Goal: Information Seeking & Learning: Find specific fact

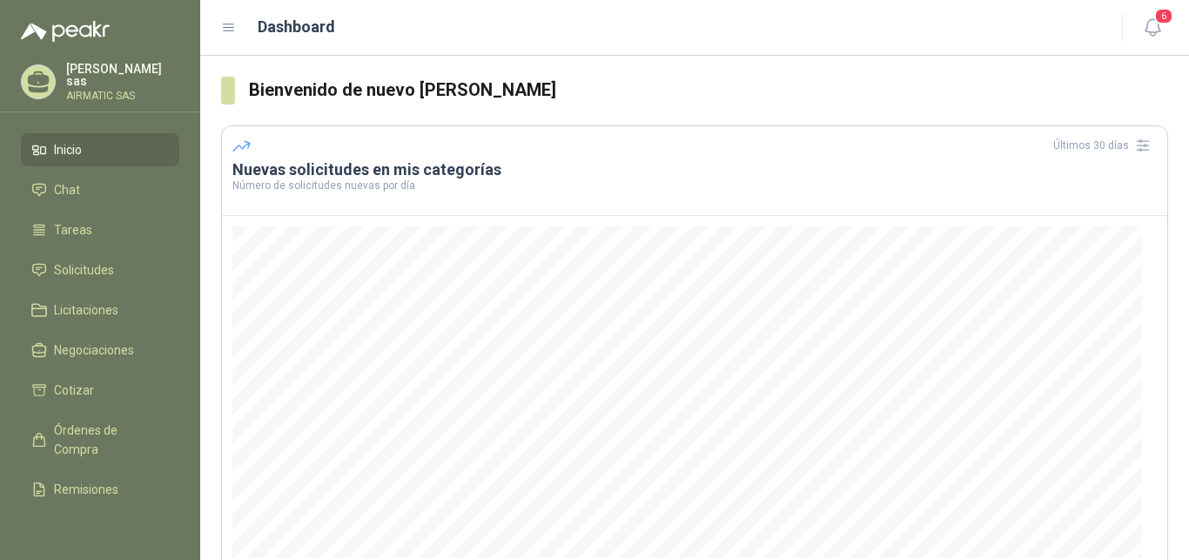
click at [108, 79] on p "Carolina García sas" at bounding box center [122, 75] width 113 height 24
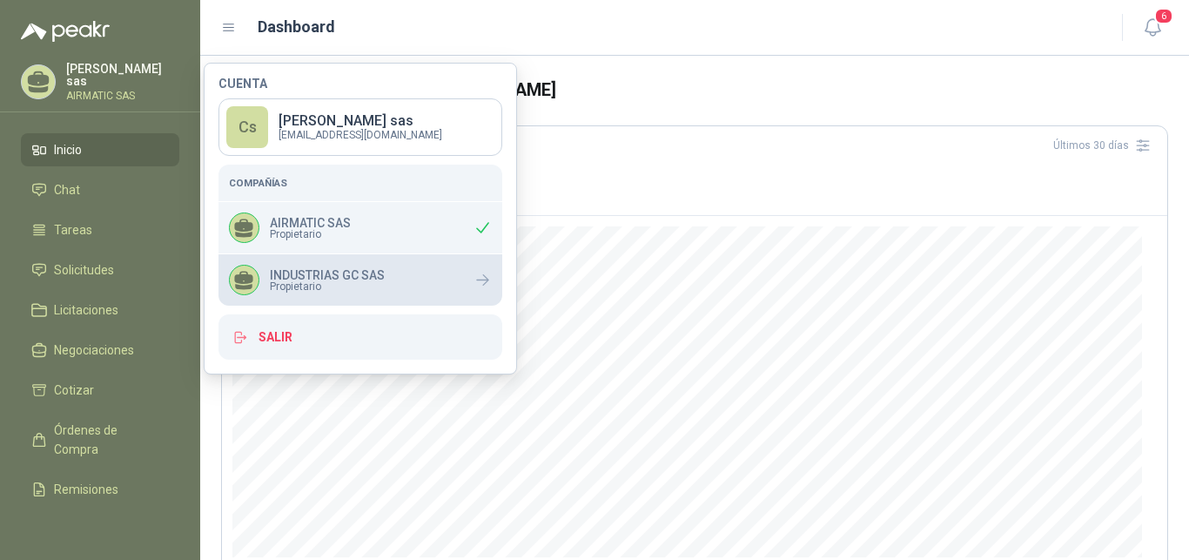
click at [336, 266] on div "INDUSTRIAS GC SAS Propietario" at bounding box center [307, 280] width 156 height 30
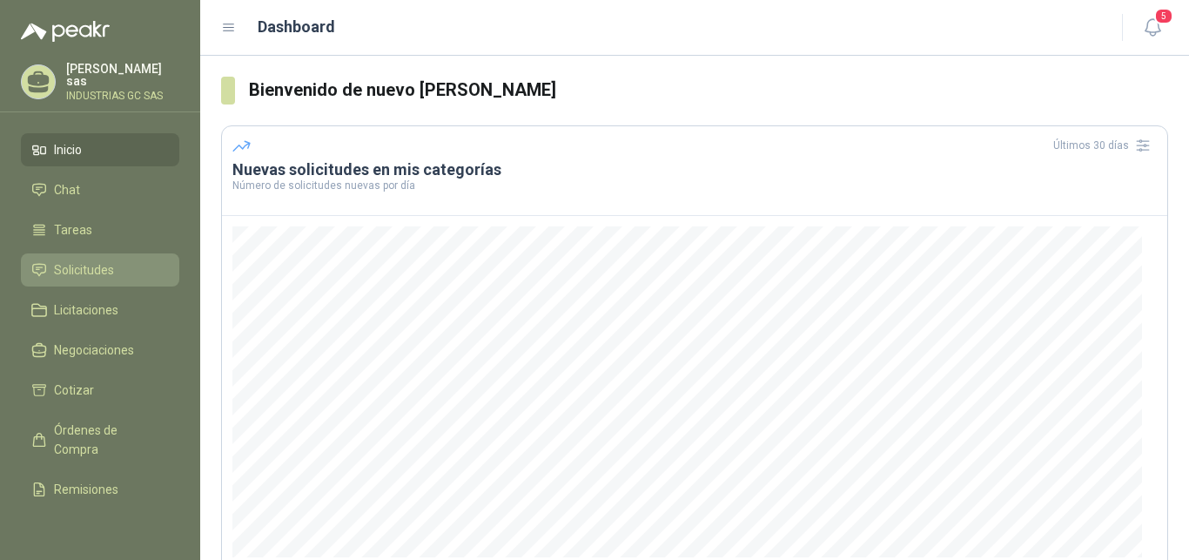
click at [90, 272] on span "Solicitudes" at bounding box center [84, 269] width 60 height 19
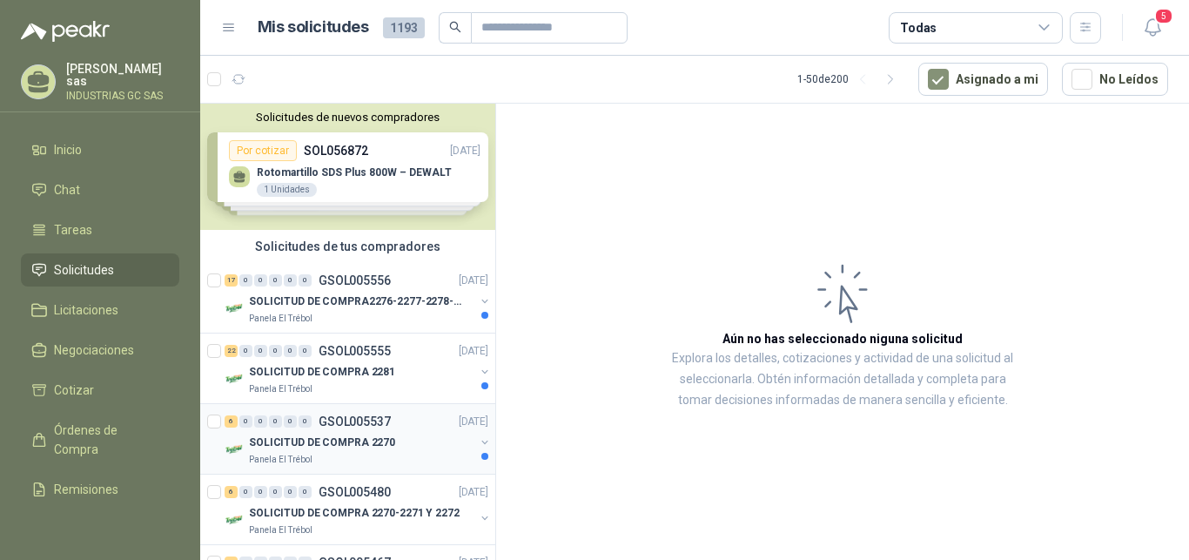
click at [382, 434] on p "SOLICITUD DE COMPRA 2270" at bounding box center [322, 442] width 146 height 17
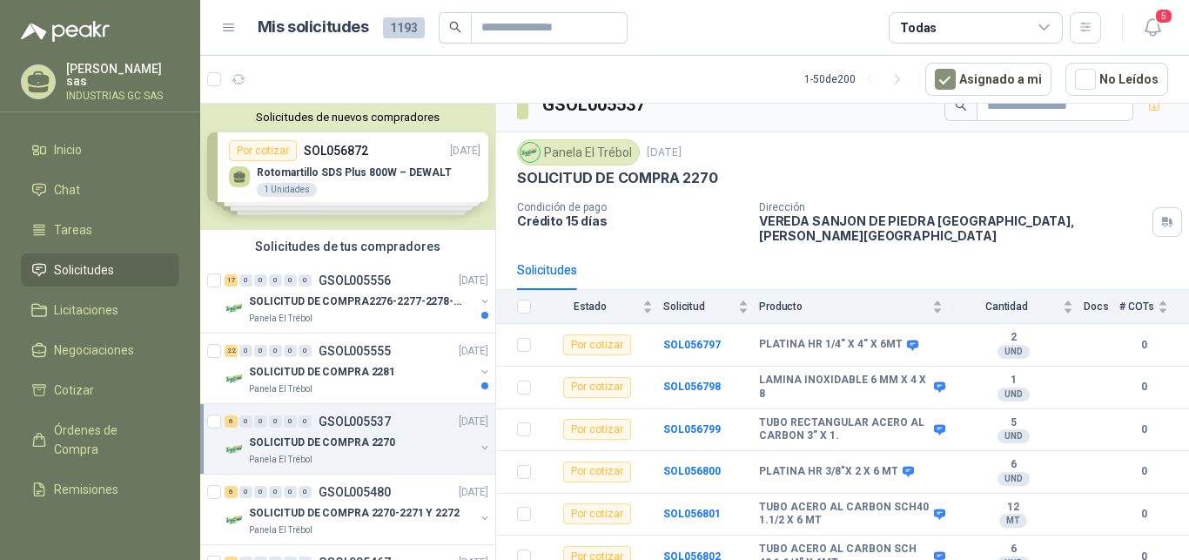
scroll to position [26, 0]
click at [367, 360] on div "22 0 0 0 0 0 GSOL005555 [DATE]" at bounding box center [358, 350] width 267 height 21
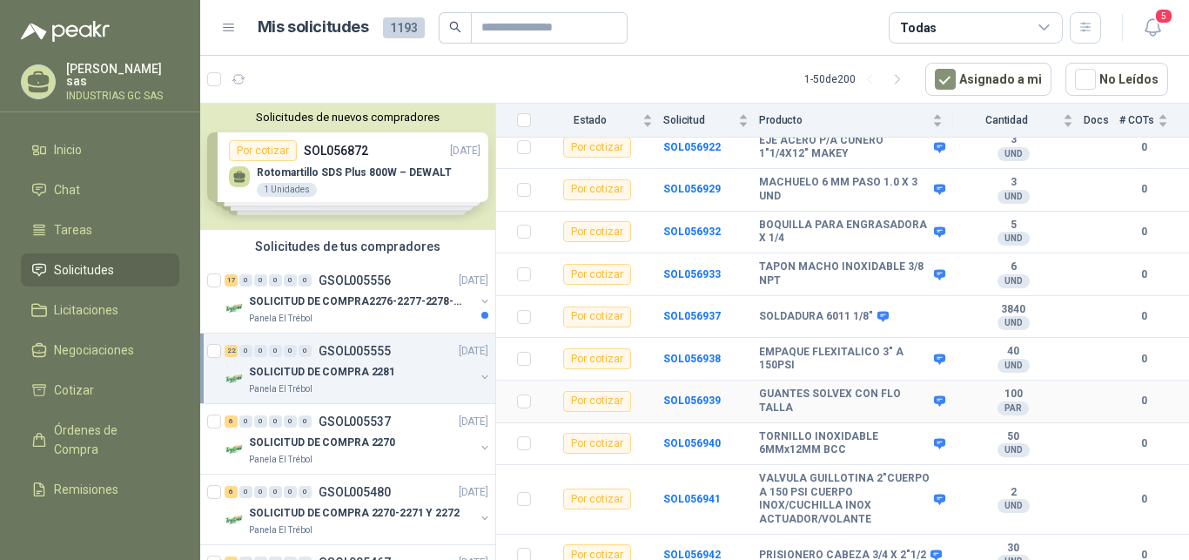
scroll to position [734, 0]
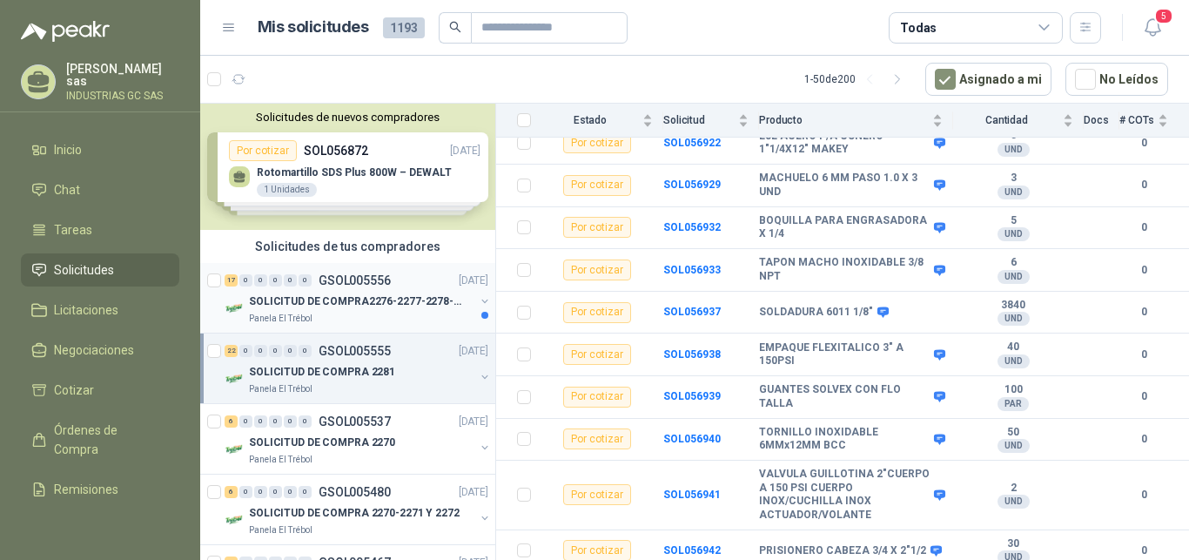
click at [326, 296] on p "SOLICITUD DE COMPRA2276-2277-2278-2284-2285-" at bounding box center [357, 301] width 217 height 17
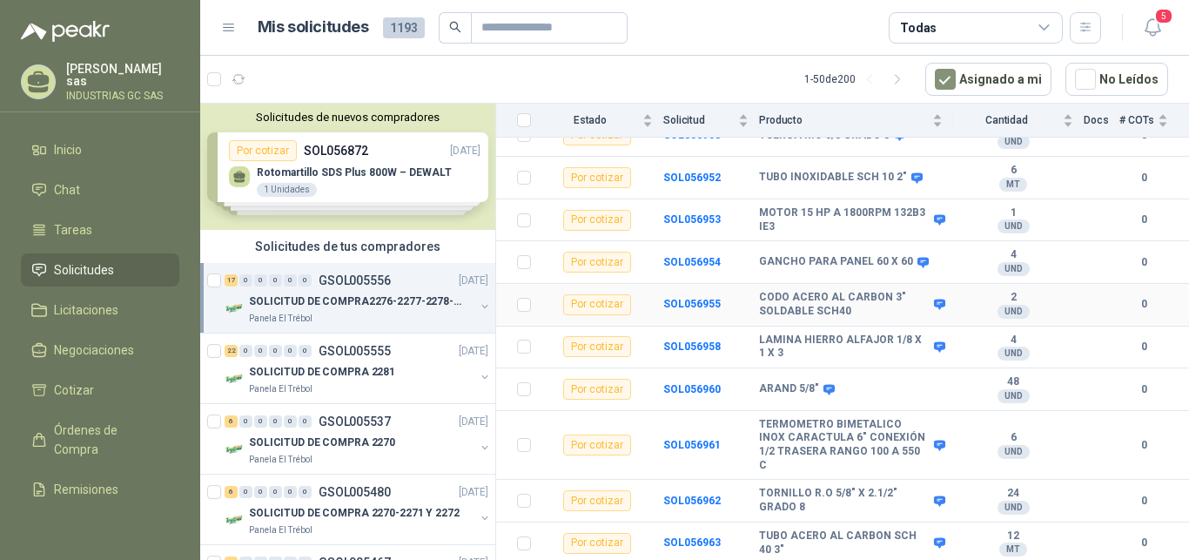
scroll to position [444, 0]
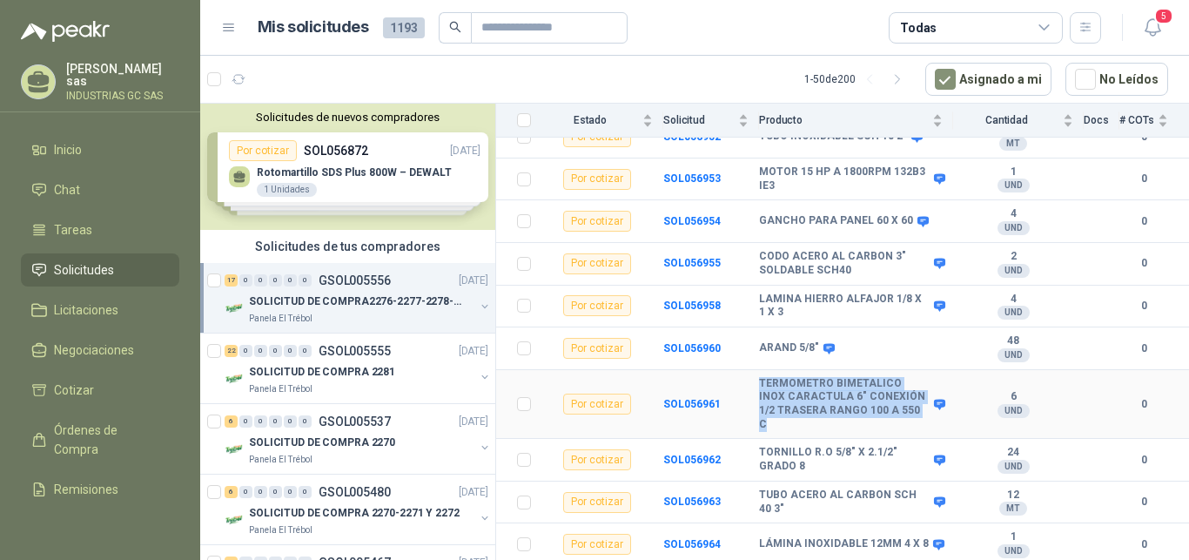
drag, startPoint x: 779, startPoint y: 422, endPoint x: 753, endPoint y: 401, distance: 33.4
click at [753, 401] on tr "Por cotizar SOL056961 TERMOMETRO BIMETALICO INOX CARACTULA 6" CONEXIÓN 1/2 TRAS…" at bounding box center [842, 404] width 693 height 69
copy tr "TERMOMETRO BIMETALICO INOX CARACTULA 6" CONEXIÓN 1/2 TRASERA RANGO 100 A 550 C"
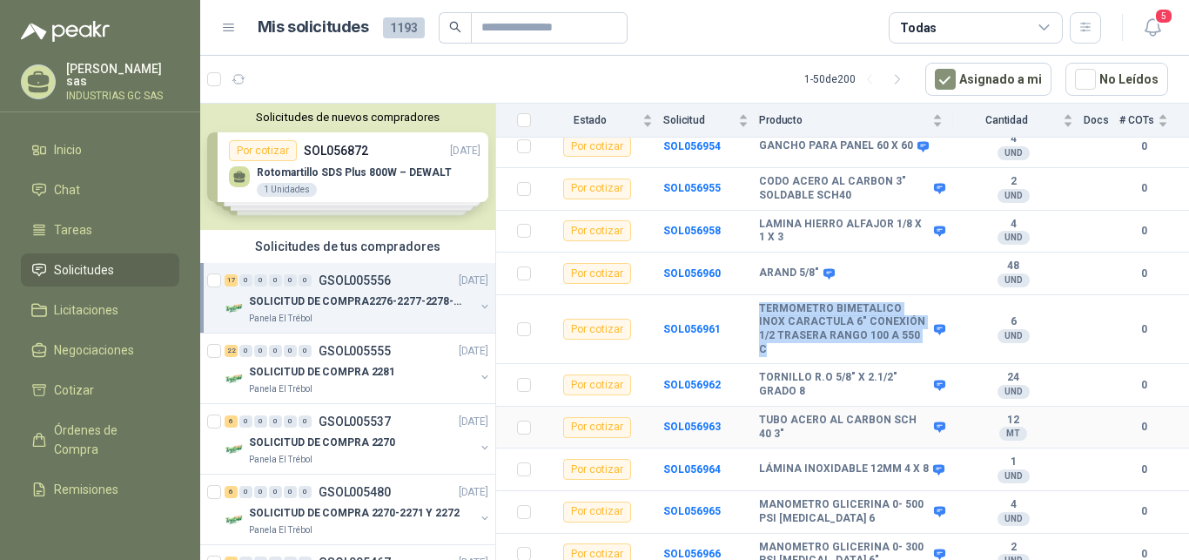
scroll to position [521, 0]
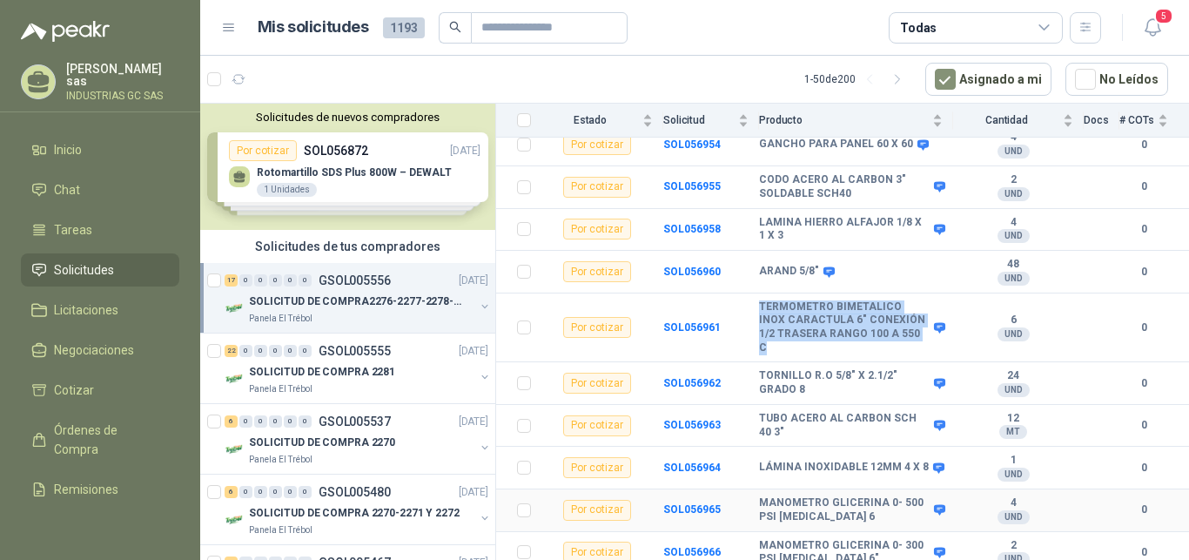
click at [825, 502] on b "MANOMETRO GLICERINA 0- 500 PSI [MEDICAL_DATA] 6" at bounding box center [844, 509] width 171 height 27
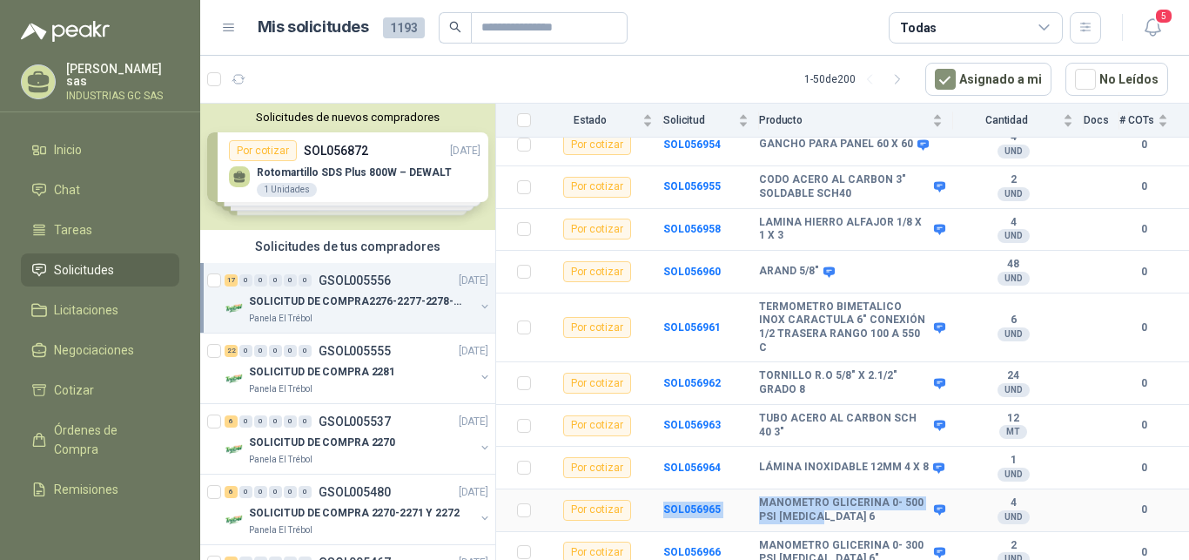
drag, startPoint x: 825, startPoint y: 502, endPoint x: 756, endPoint y: 498, distance: 69.8
click at [756, 498] on tr "Por cotizar SOL056965 MANOMETRO GLICERINA 0- 500 PSI [MEDICAL_DATA] 6 4 UND  0" at bounding box center [842, 510] width 693 height 43
click at [823, 509] on b "MANOMETRO GLICERINA 0- 500 PSI [MEDICAL_DATA] 6" at bounding box center [844, 509] width 171 height 27
drag, startPoint x: 760, startPoint y: 492, endPoint x: 832, endPoint y: 507, distance: 73.8
click at [832, 507] on b "MANOMETRO GLICERINA 0- 500 PSI [MEDICAL_DATA] 6" at bounding box center [844, 509] width 171 height 27
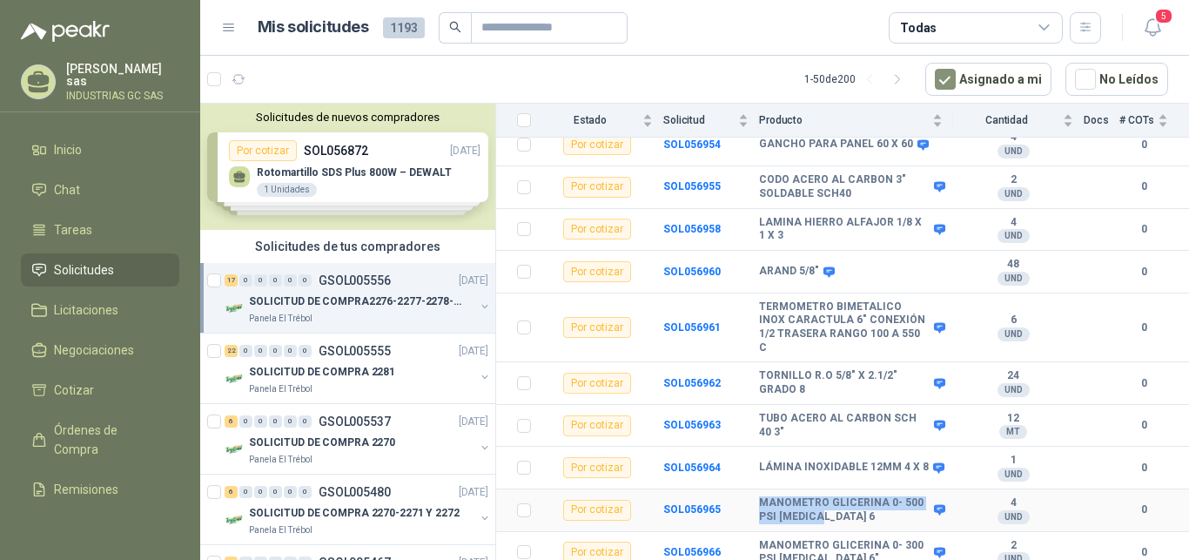
copy b "MANOMETRO GLICERINA 0- 500 PSI [MEDICAL_DATA] 6"
click at [676, 495] on td "SOL056965" at bounding box center [711, 510] width 96 height 43
click at [688, 503] on b "SOL056965" at bounding box center [691, 509] width 57 height 12
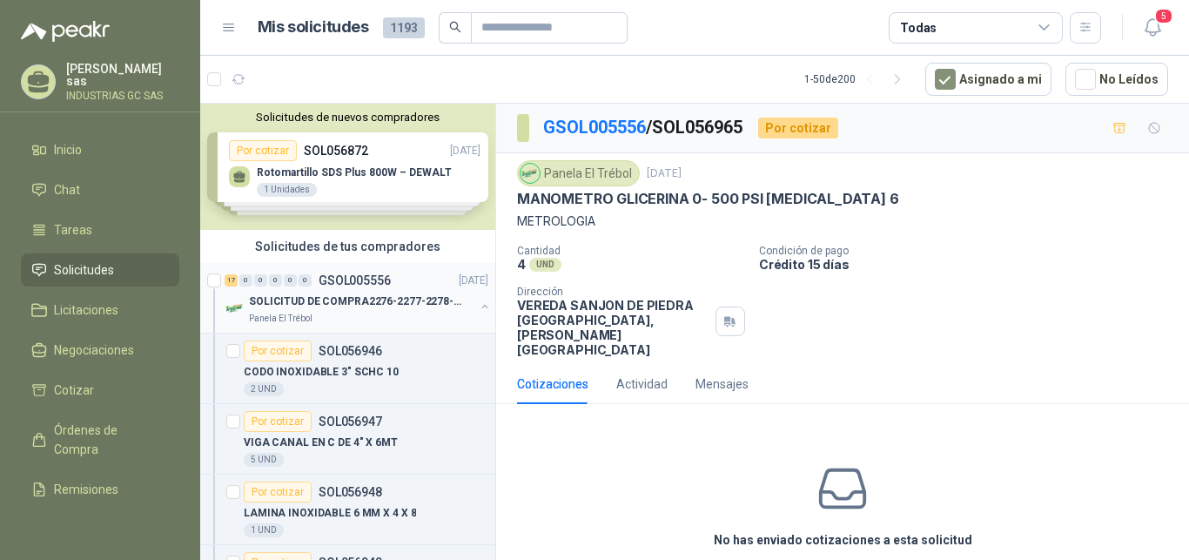
click at [387, 289] on div "17 0 0 0 0 0 GSOL005556 [DATE]" at bounding box center [358, 280] width 267 height 21
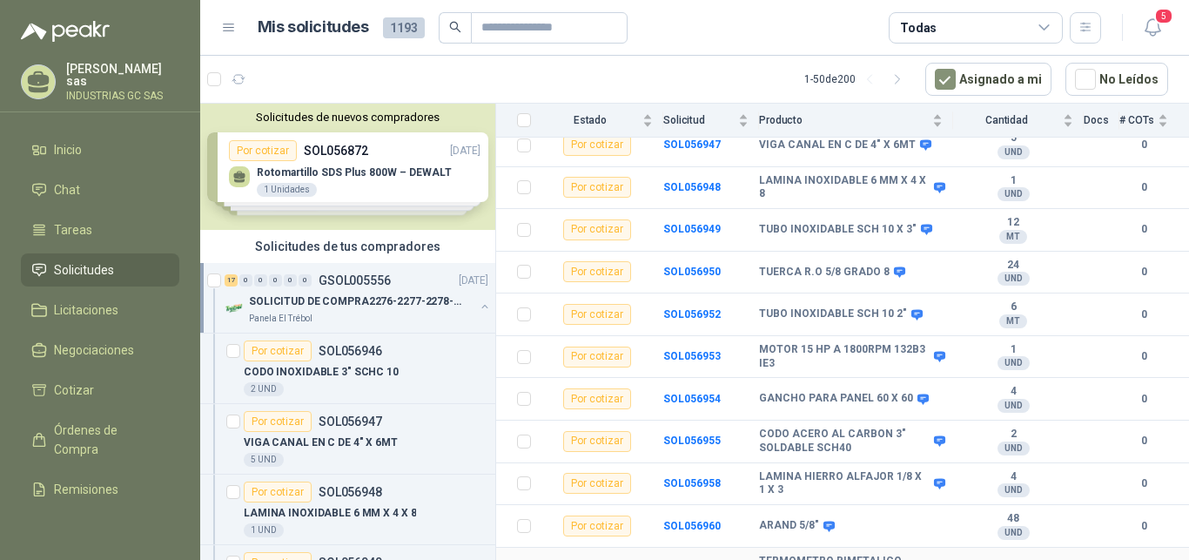
scroll to position [521, 0]
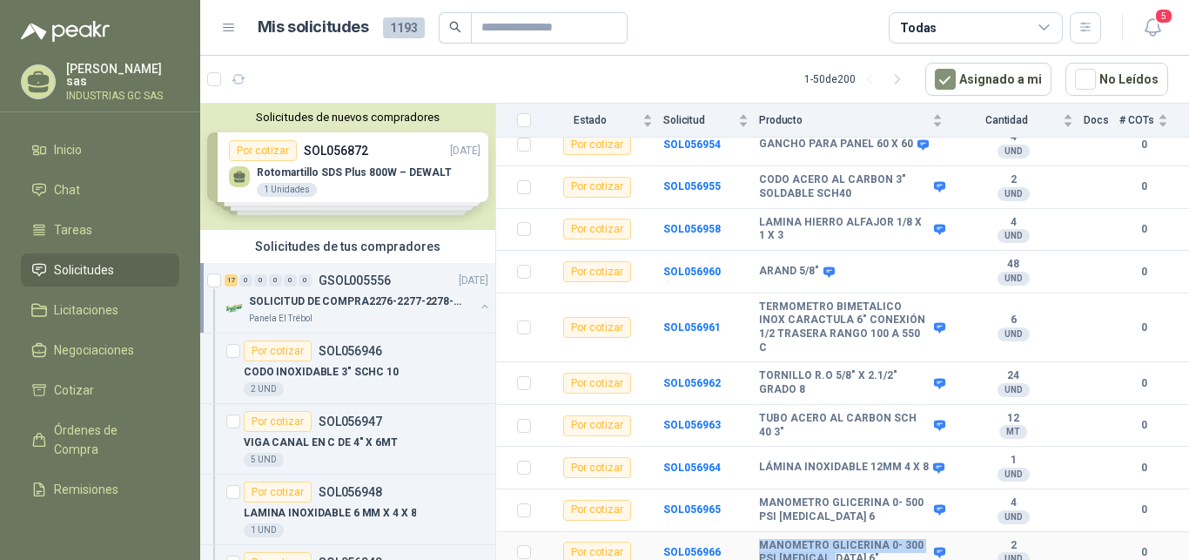
drag, startPoint x: 837, startPoint y: 550, endPoint x: 745, endPoint y: 531, distance: 93.4
click at [745, 532] on tr "Por cotizar SOL056966 MANOMETRO GLICERINA 0- 300 PSI [MEDICAL_DATA] 6" 2 UND  0" at bounding box center [842, 553] width 693 height 43
click at [745, 532] on td "SOL056966" at bounding box center [711, 553] width 96 height 43
drag, startPoint x: 757, startPoint y: 537, endPoint x: 828, endPoint y: 550, distance: 71.7
click at [828, 550] on tr "Por cotizar SOL056966 MANOMETRO GLICERINA 0- 300 PSI [MEDICAL_DATA] 6" 2 UND  0" at bounding box center [842, 553] width 693 height 43
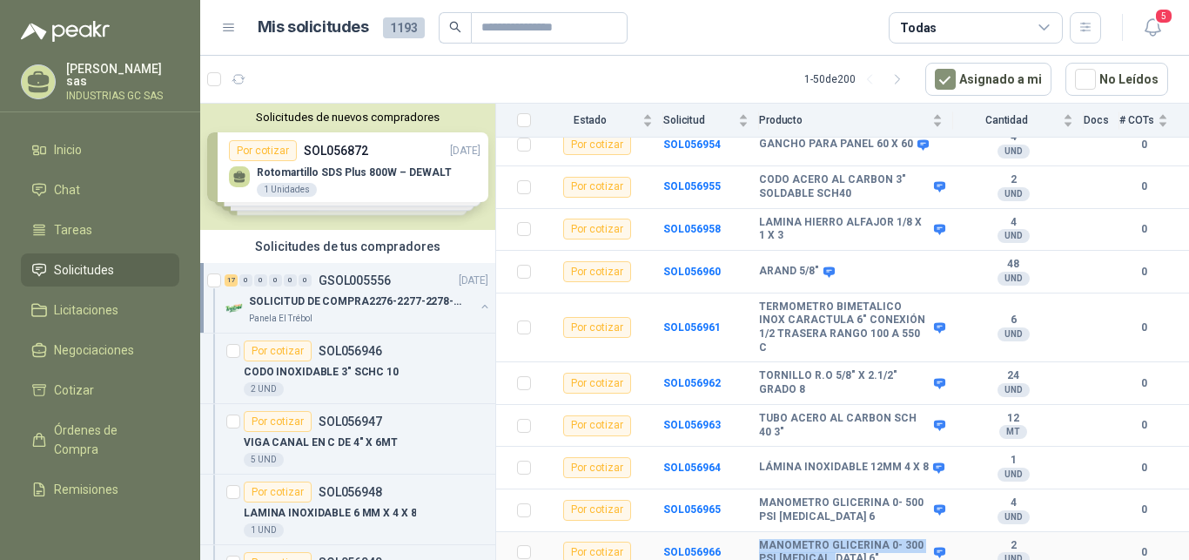
copy tr "MANOMETRO GLICERINA 0- 300 PSI [MEDICAL_DATA] 6""
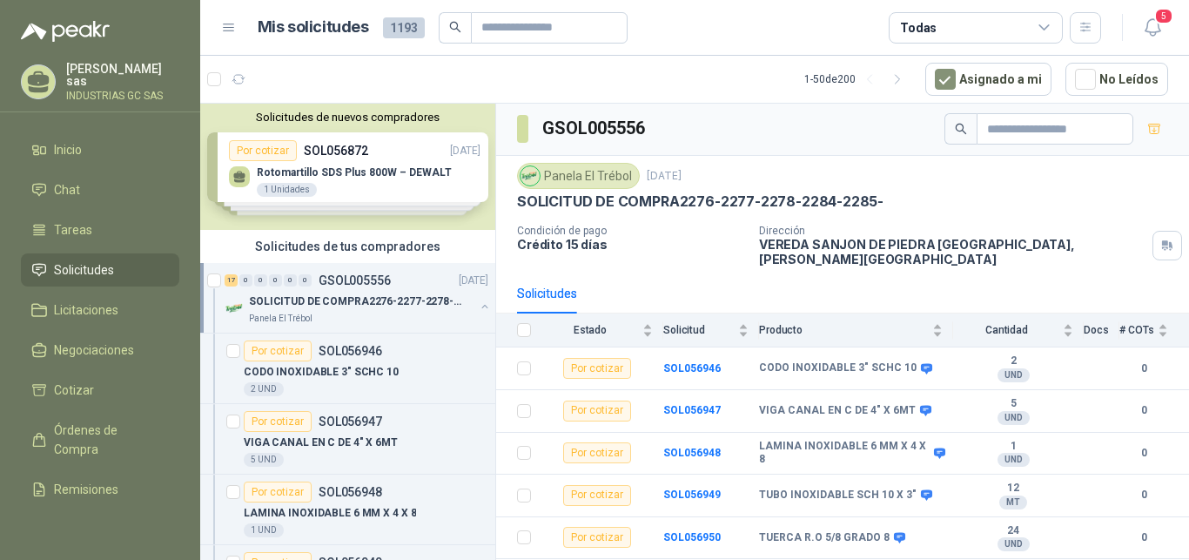
scroll to position [0, 0]
